Goal: Task Accomplishment & Management: Manage account settings

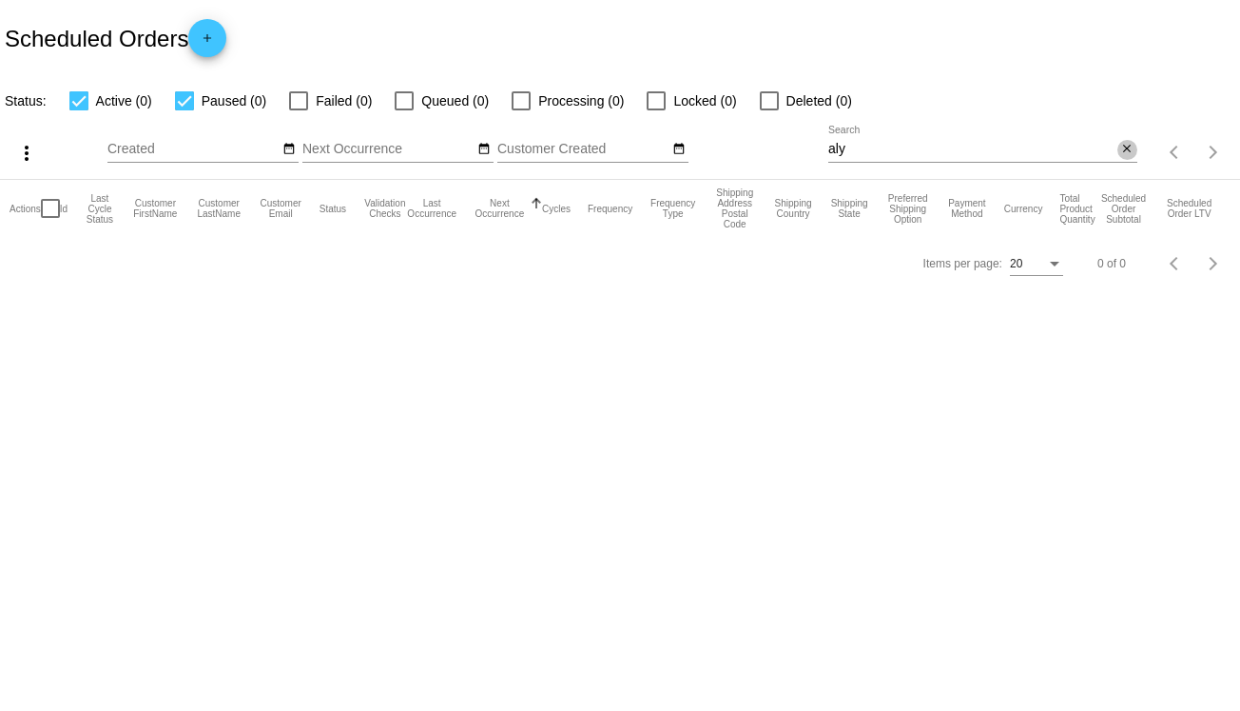
click at [1126, 149] on mat-icon "close" at bounding box center [1126, 149] width 13 height 15
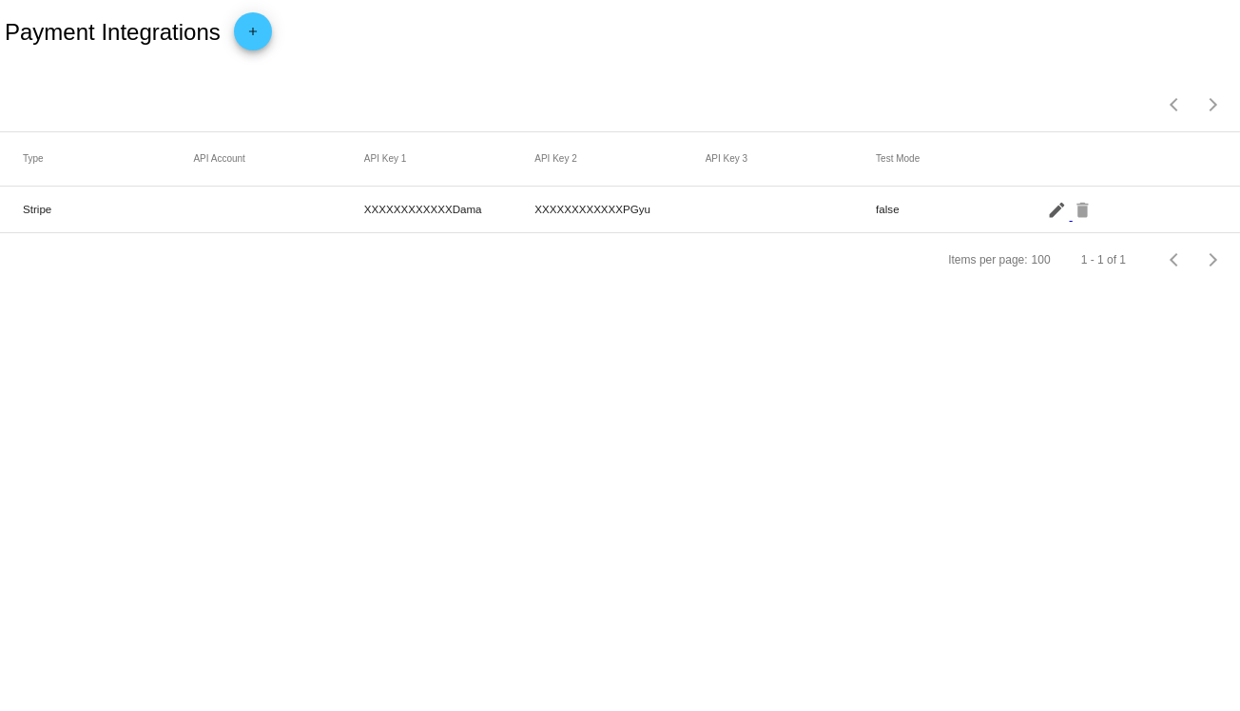
click at [1054, 210] on mat-icon "edit" at bounding box center [1058, 208] width 23 height 29
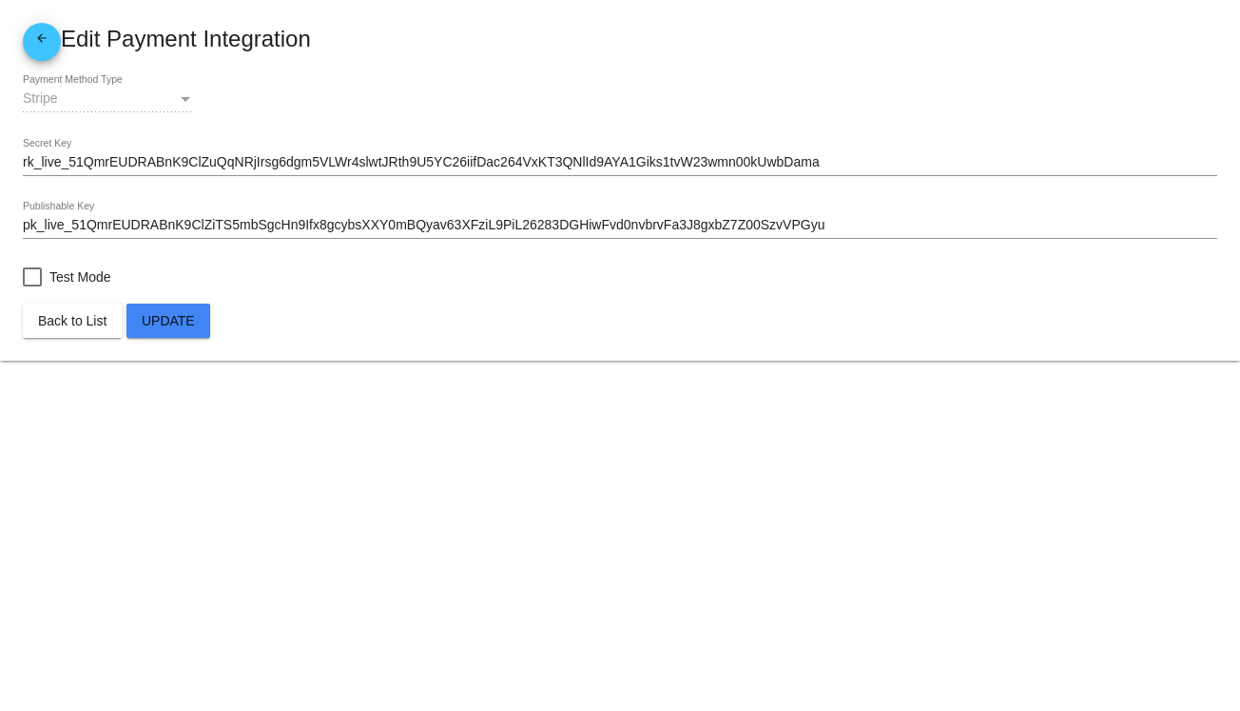
click at [28, 29] on link "arrow_back" at bounding box center [42, 42] width 38 height 38
